Goal: Communication & Community: Answer question/provide support

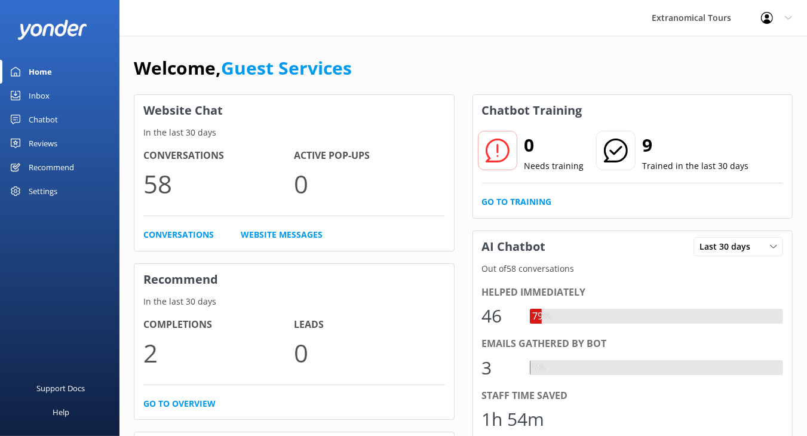
click at [51, 99] on link "Inbox" at bounding box center [59, 96] width 119 height 24
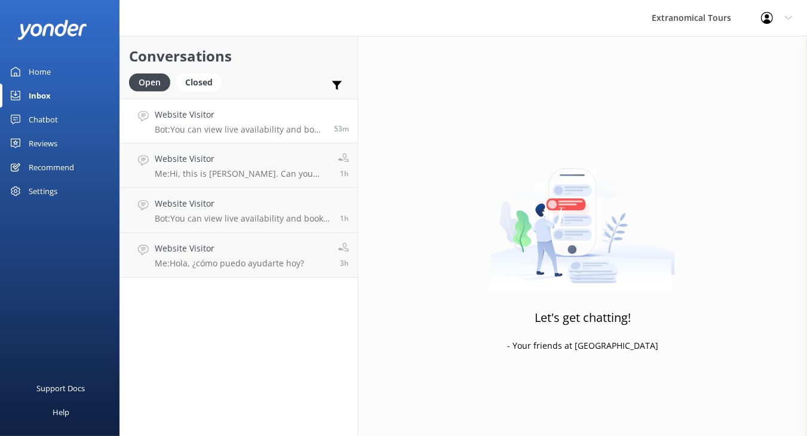
click at [201, 121] on h4 "Website Visitor" at bounding box center [240, 114] width 170 height 13
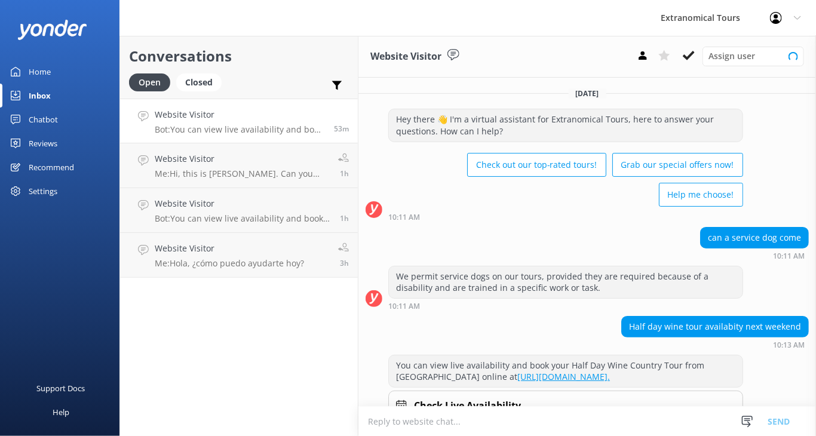
scroll to position [59, 0]
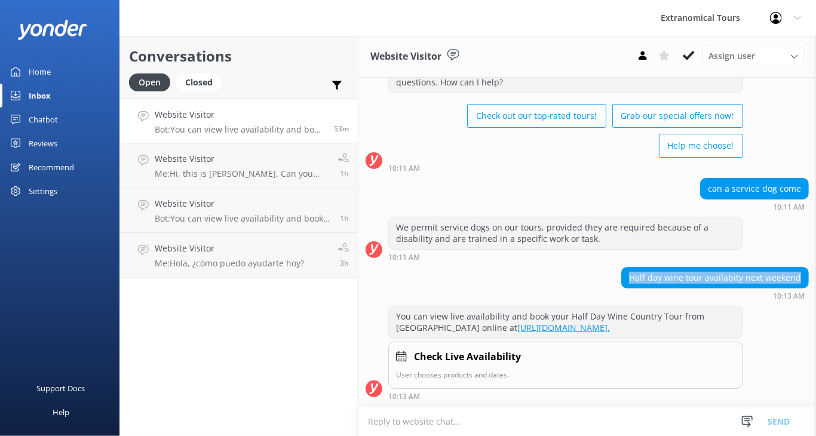
copy div "Half day wine tour availabity next weekend"
drag, startPoint x: 619, startPoint y: 261, endPoint x: 793, endPoint y: 256, distance: 174.5
click at [793, 267] on div "Half day wine tour availabity next weekend" at bounding box center [715, 278] width 188 height 22
click at [624, 269] on div "Half day wine tour availabity next weekend" at bounding box center [715, 278] width 186 height 20
drag, startPoint x: 624, startPoint y: 268, endPoint x: 715, endPoint y: 194, distance: 117.7
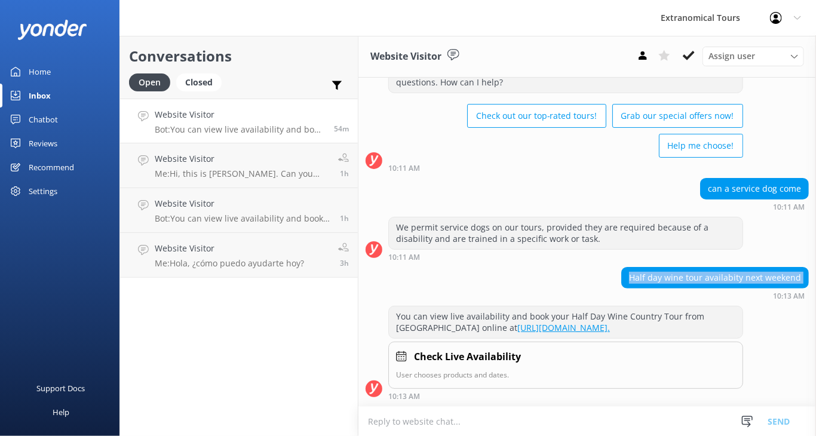
click at [793, 249] on div "[DATE] Hey there 👋 I'm a virtual assistant for Extranomical Tours, here to answ…" at bounding box center [587, 218] width 458 height 378
click at [410, 419] on textarea at bounding box center [587, 421] width 458 height 29
paste textarea "May I please have your contact details so we can assist you in checking the ava…"
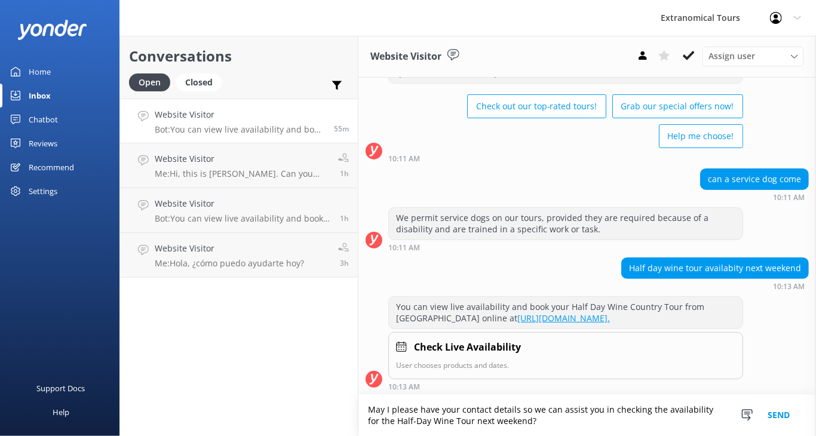
scroll to position [71, 0]
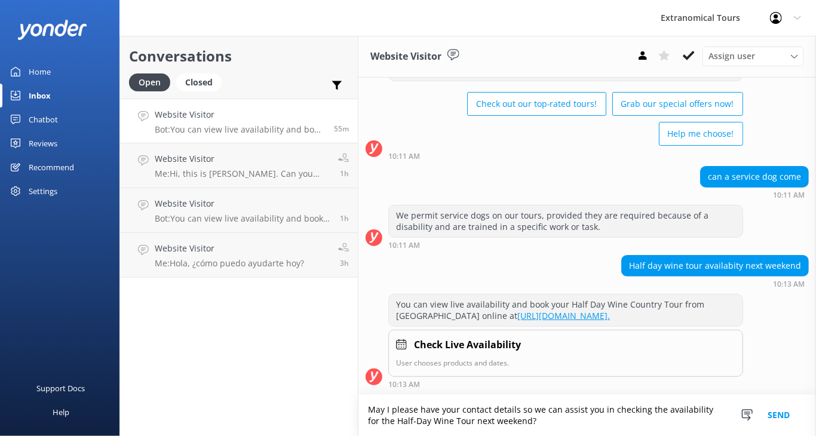
type textarea "May I please have your contact details so we can assist you in checking the ava…"
click at [780, 410] on button "Send" at bounding box center [778, 415] width 45 height 41
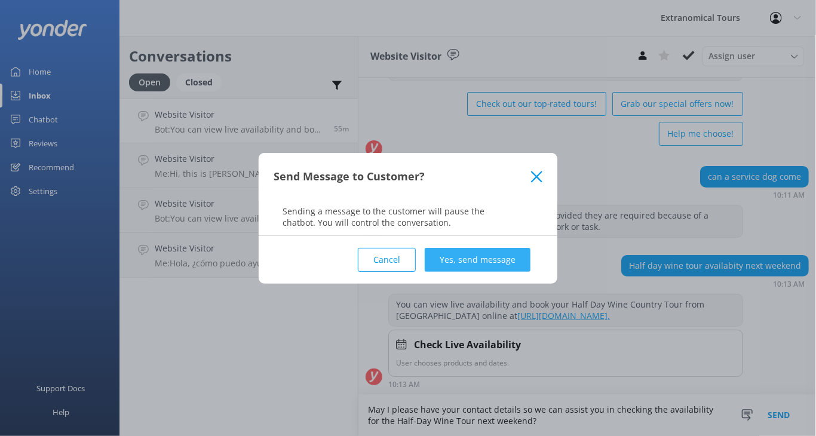
click at [449, 265] on button "Yes, send message" at bounding box center [478, 260] width 106 height 24
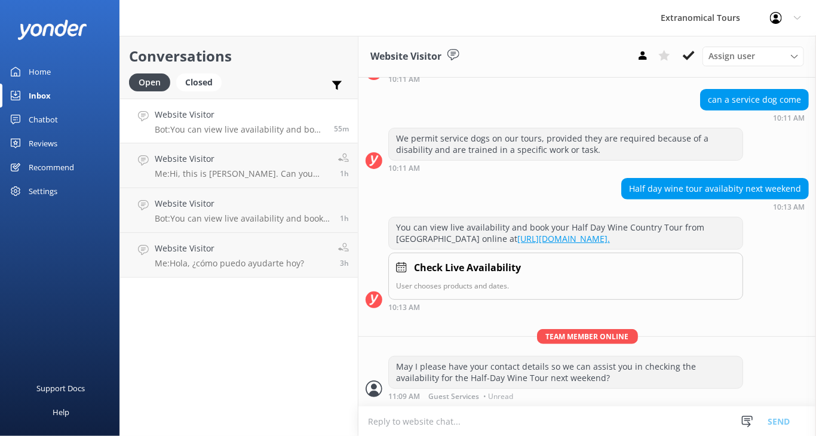
scroll to position [148, 0]
click at [746, 421] on icon at bounding box center [747, 422] width 12 height 12
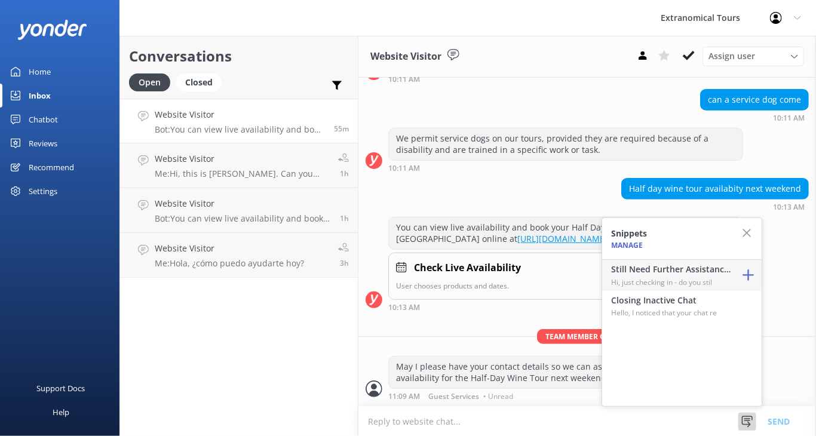
click at [684, 282] on p "Hi, just checking in - do you stil" at bounding box center [670, 282] width 119 height 11
type textarea "Hi, just checking in - do you still require assistance from our team on this? T…"
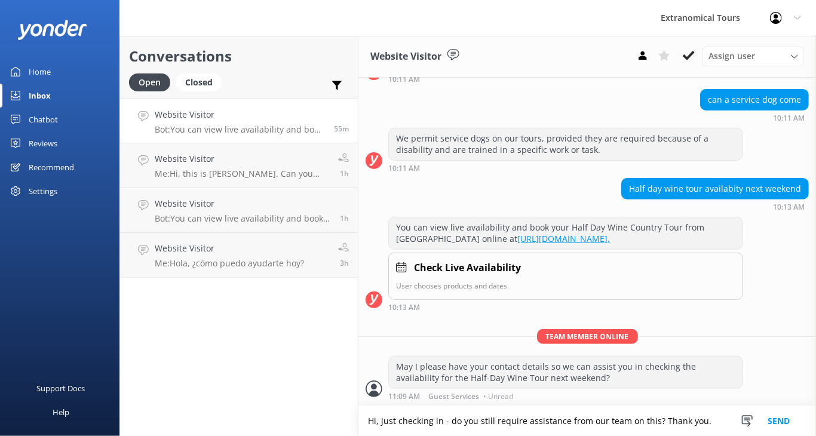
click at [769, 419] on button "Send" at bounding box center [778, 421] width 45 height 30
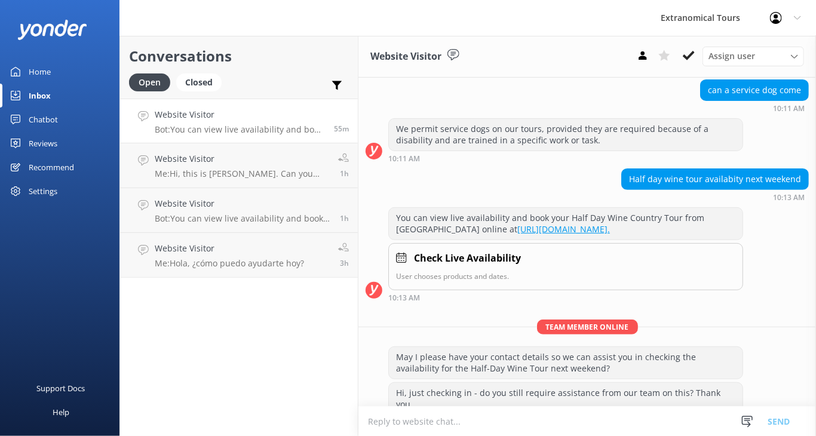
scroll to position [172, 0]
